Goal: Transaction & Acquisition: Purchase product/service

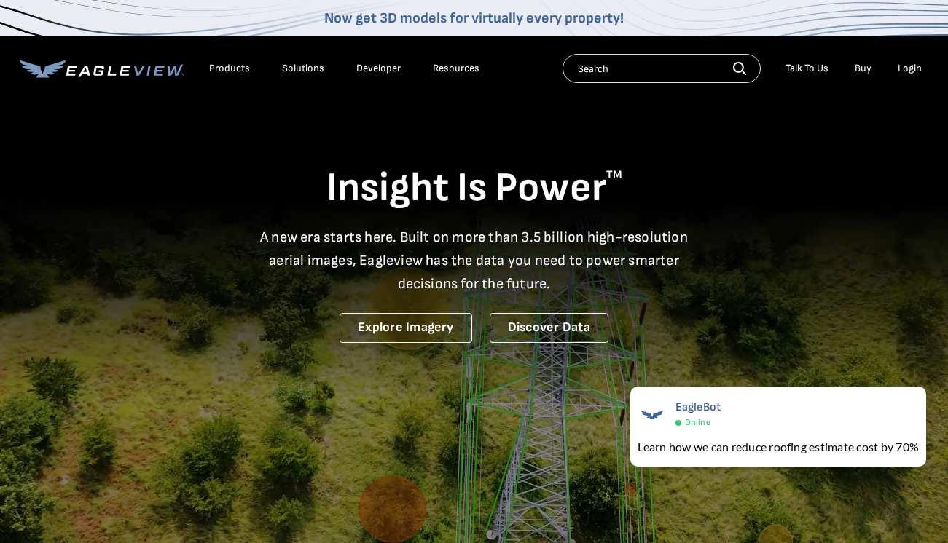
click at [901, 70] on div "Login" at bounding box center [910, 68] width 24 height 13
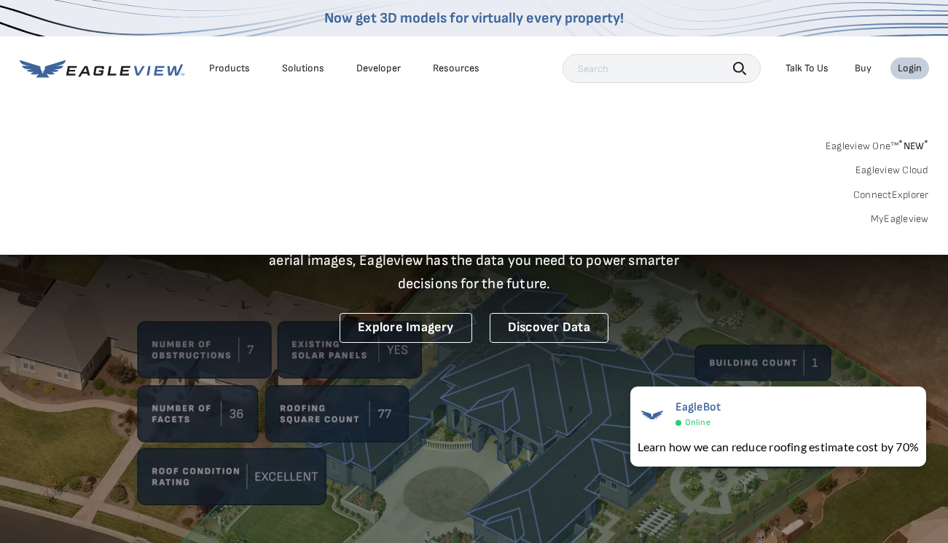
click at [913, 63] on div "Login" at bounding box center [910, 68] width 24 height 13
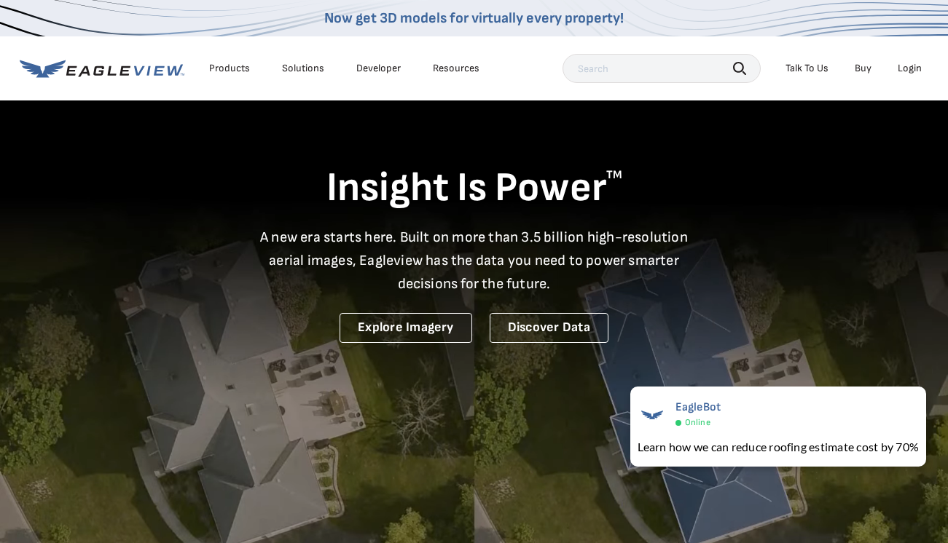
click at [913, 65] on div "Login" at bounding box center [910, 68] width 24 height 13
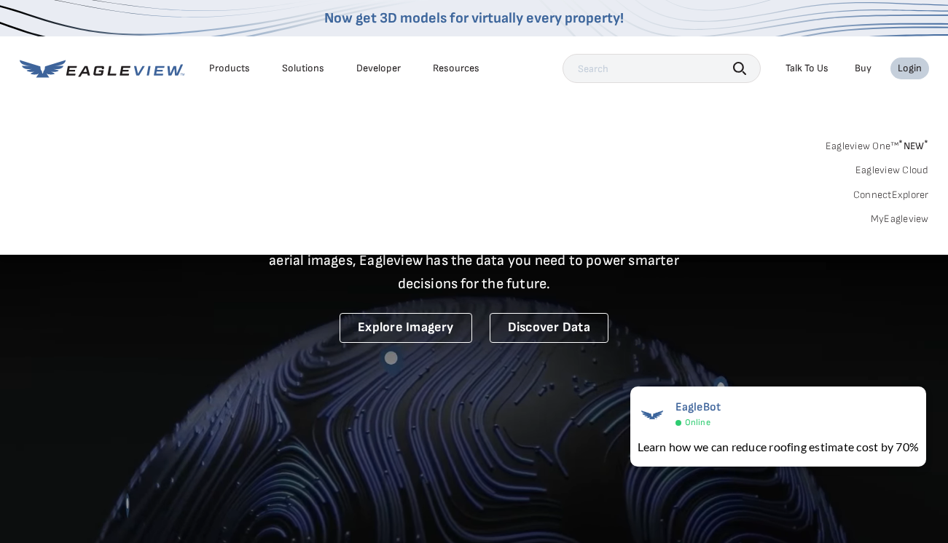
click at [889, 221] on link "MyEagleview" at bounding box center [900, 219] width 58 height 13
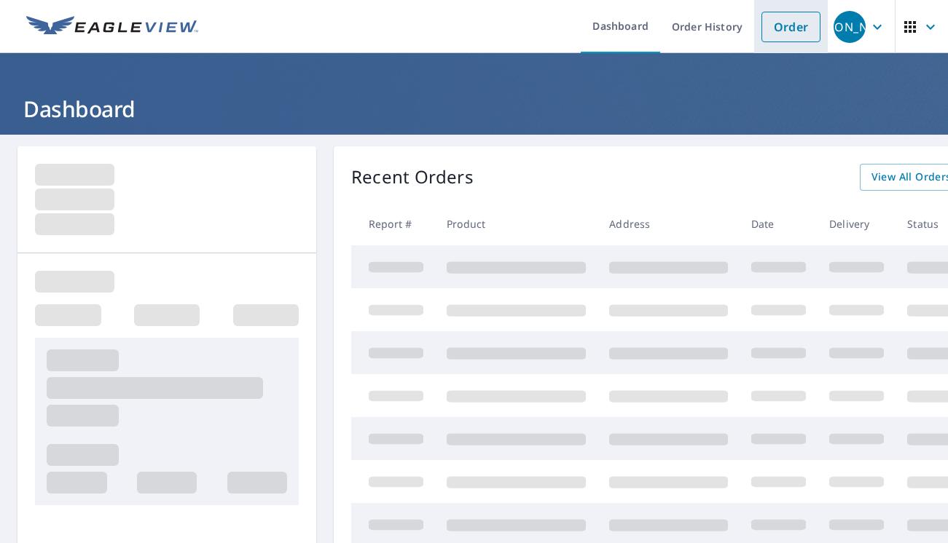
click at [782, 32] on link "Order" at bounding box center [790, 27] width 59 height 31
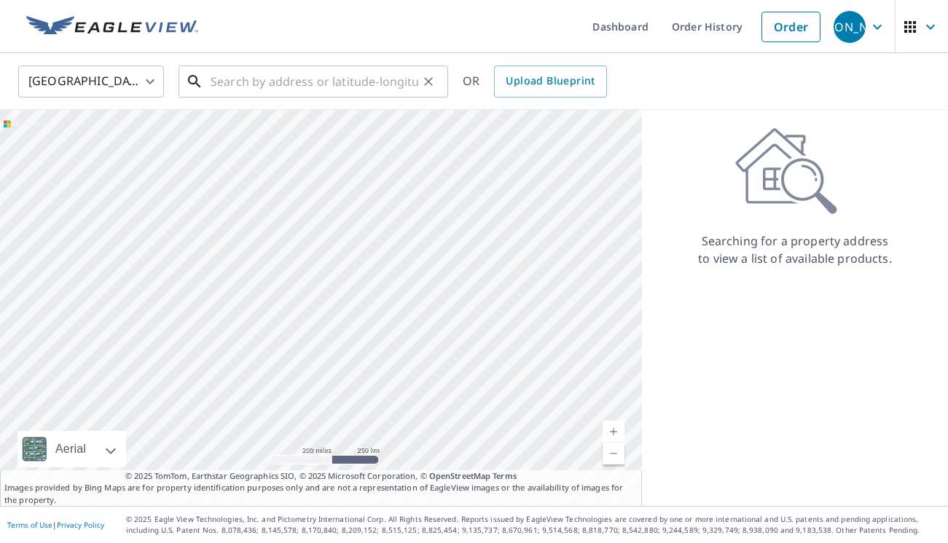
click at [297, 88] on input "text" at bounding box center [315, 81] width 208 height 41
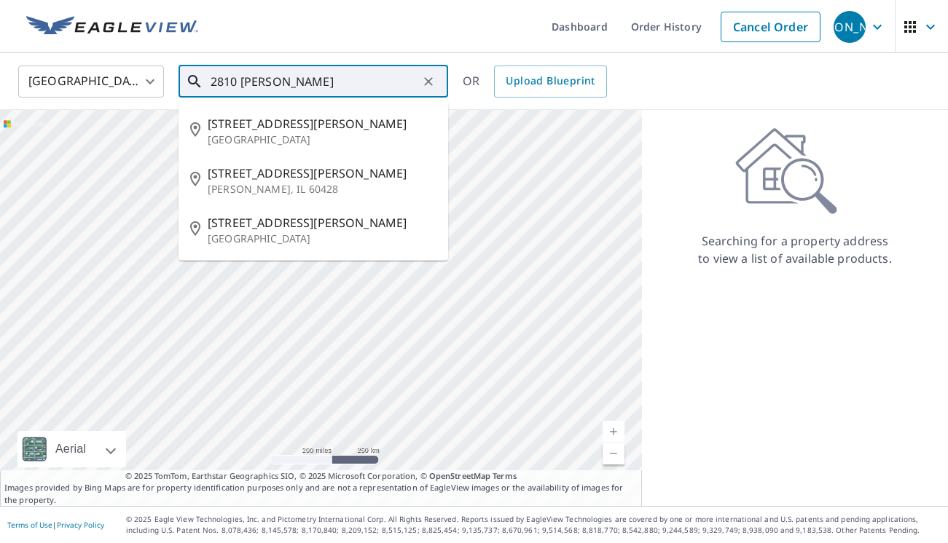
type input "2810 stafford"
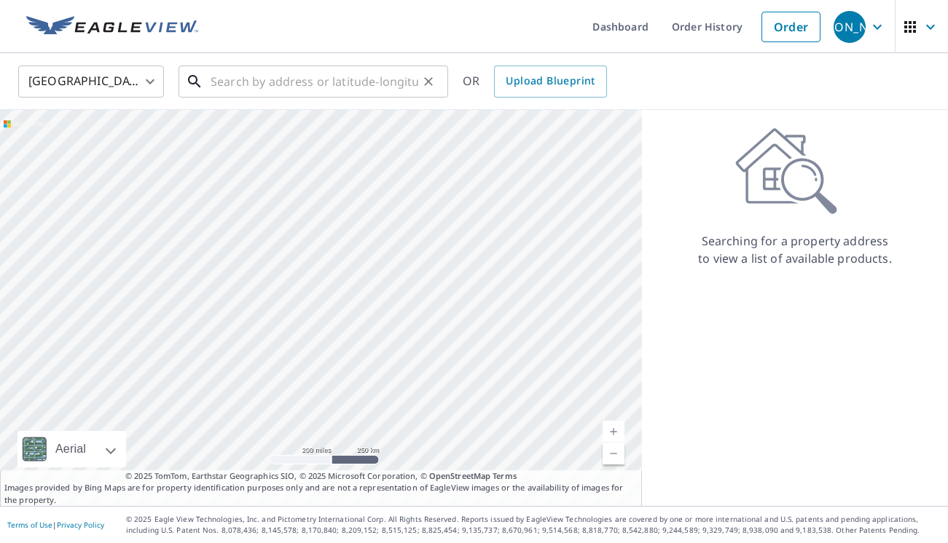
click at [340, 74] on input "text" at bounding box center [315, 81] width 208 height 41
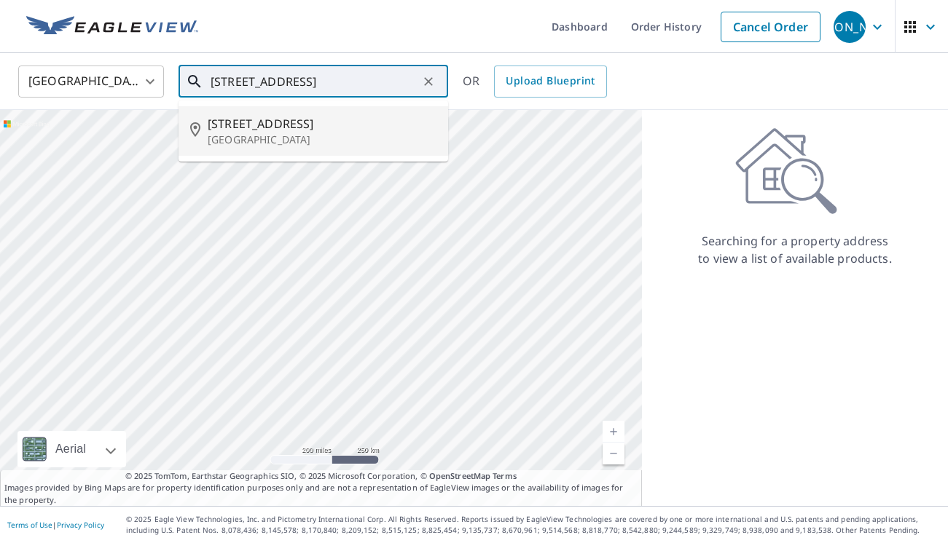
click at [276, 125] on span "[STREET_ADDRESS]" at bounding box center [322, 123] width 229 height 17
type input "[STREET_ADDRESS]"
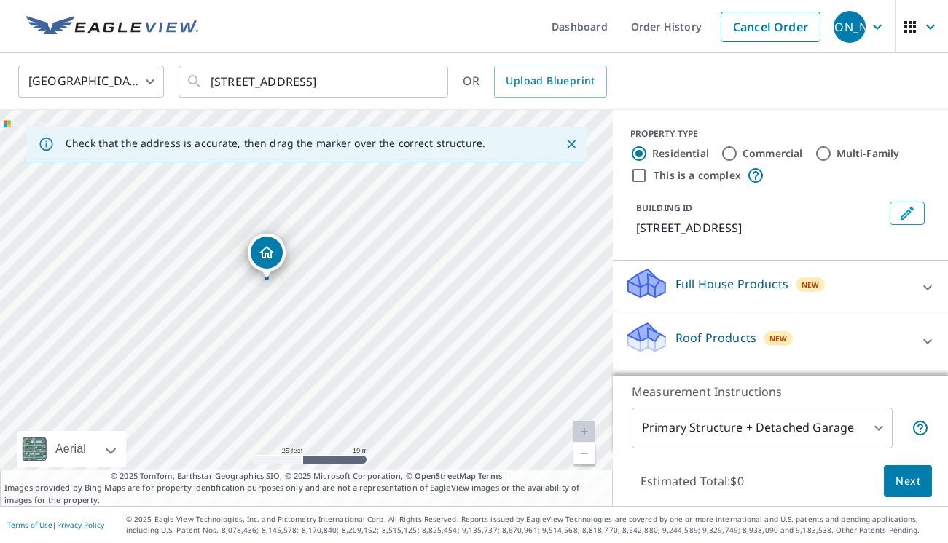
click at [921, 288] on icon at bounding box center [927, 287] width 17 height 17
click at [632, 339] on div "Full House™ $105" at bounding box center [780, 329] width 312 height 42
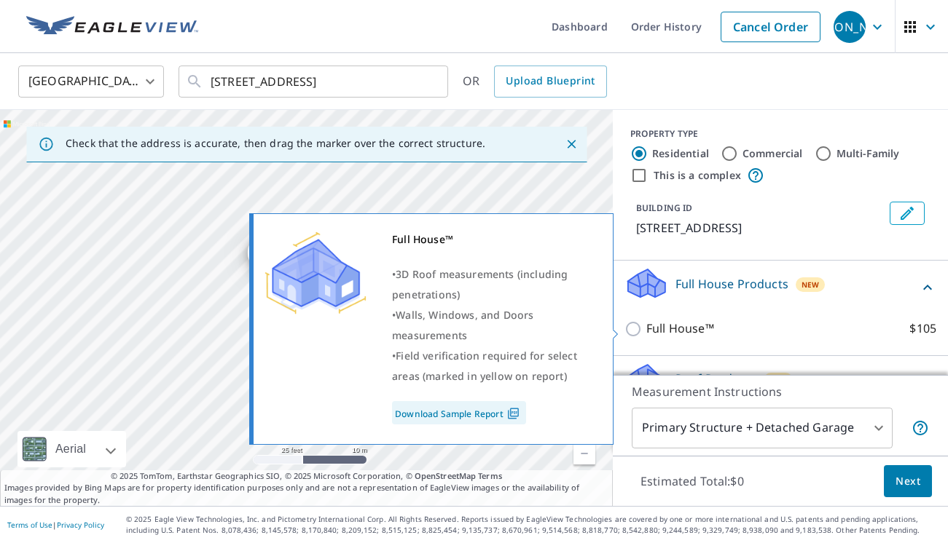
click at [631, 326] on input "Full House™ $105" at bounding box center [635, 329] width 22 height 17
checkbox input "true"
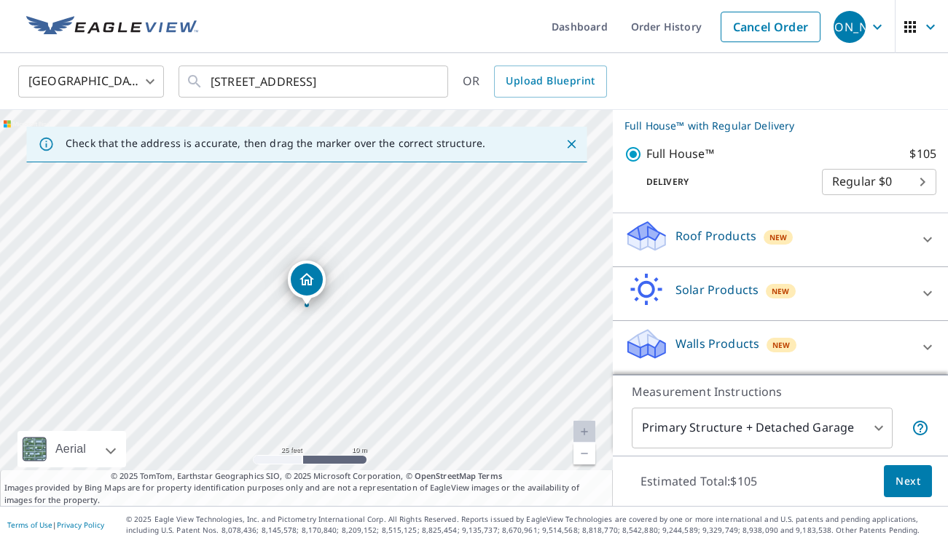
scroll to position [190, 0]
click at [880, 294] on div "Solar Products New" at bounding box center [767, 294] width 286 height 42
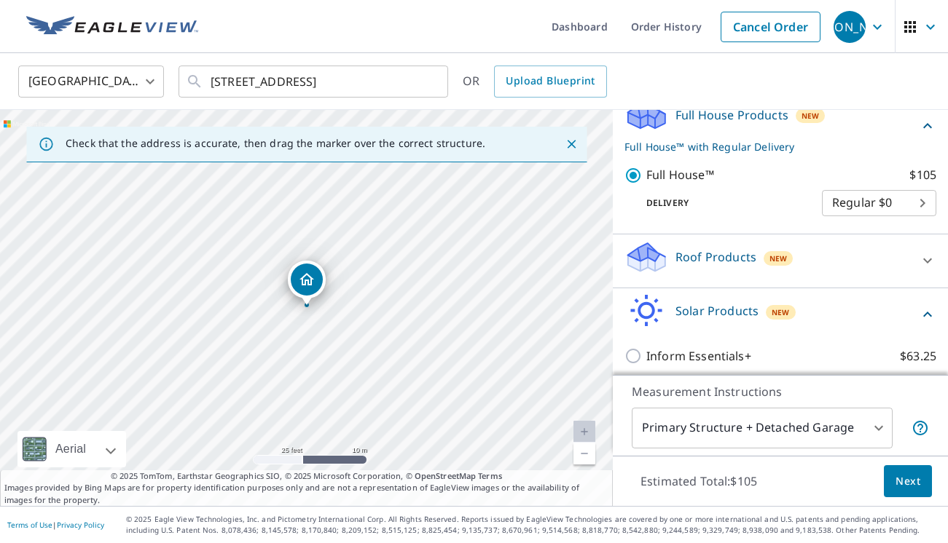
scroll to position [157, 0]
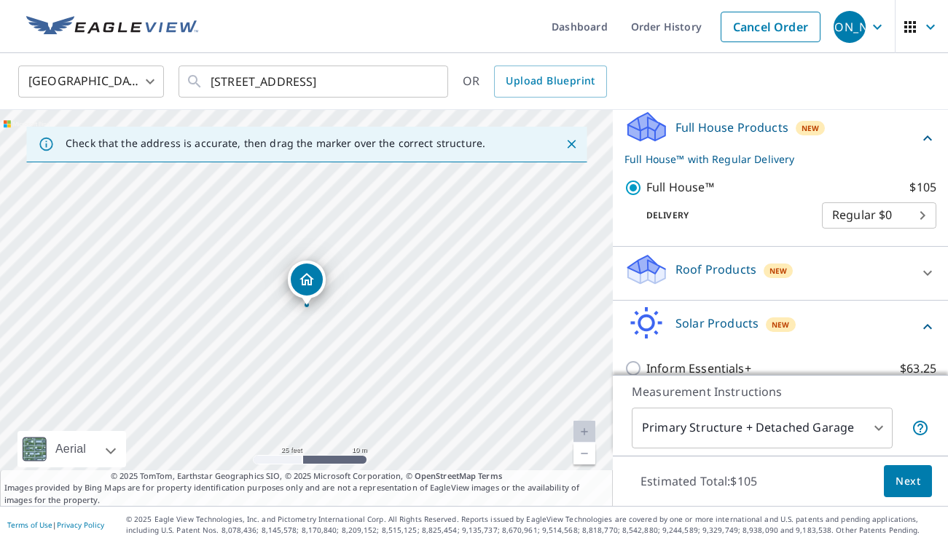
click at [914, 488] on span "Next" at bounding box center [907, 482] width 25 height 18
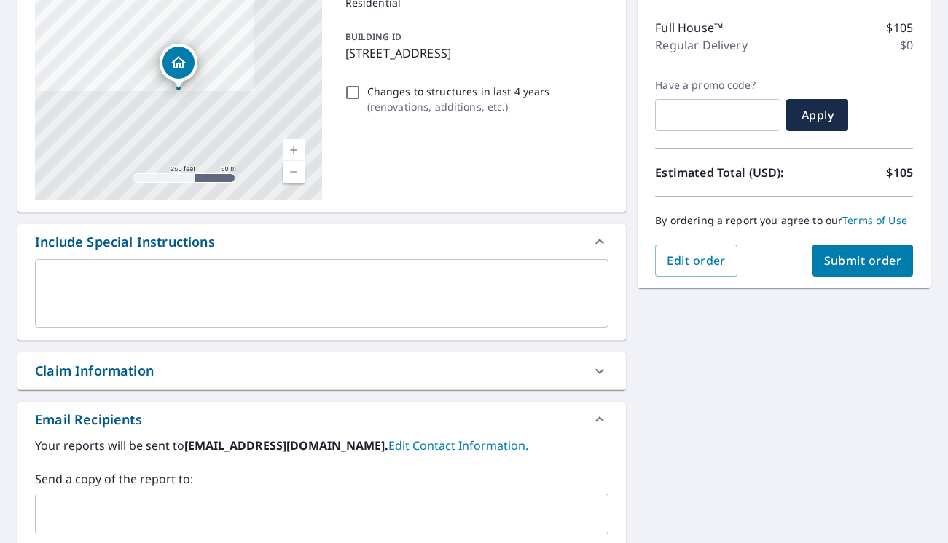
scroll to position [170, 0]
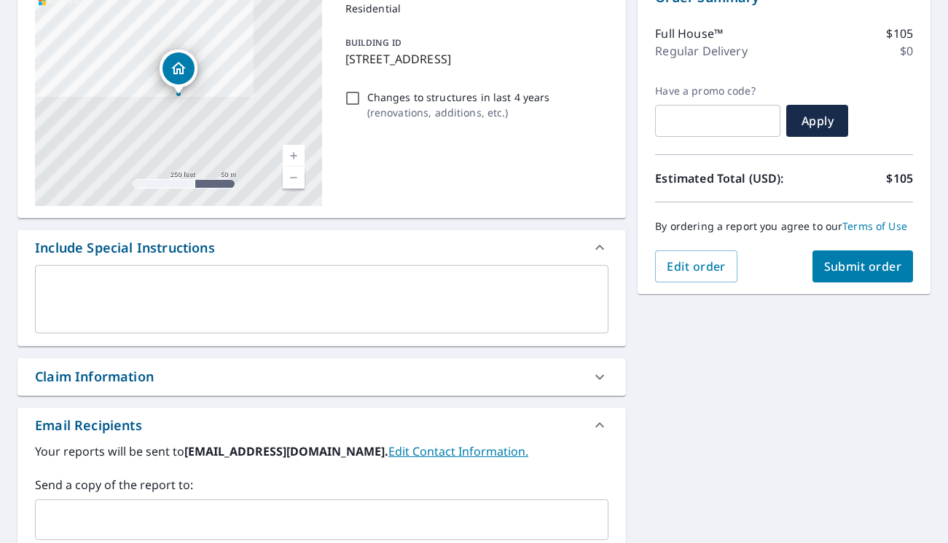
click at [871, 257] on button "Submit order" at bounding box center [862, 267] width 101 height 32
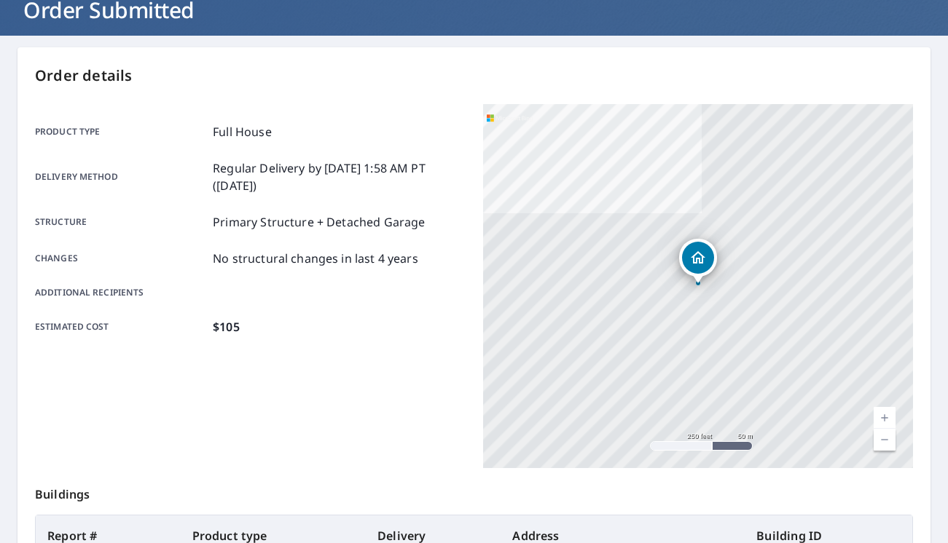
scroll to position [103, 0]
